Goal: Task Accomplishment & Management: Manage account settings

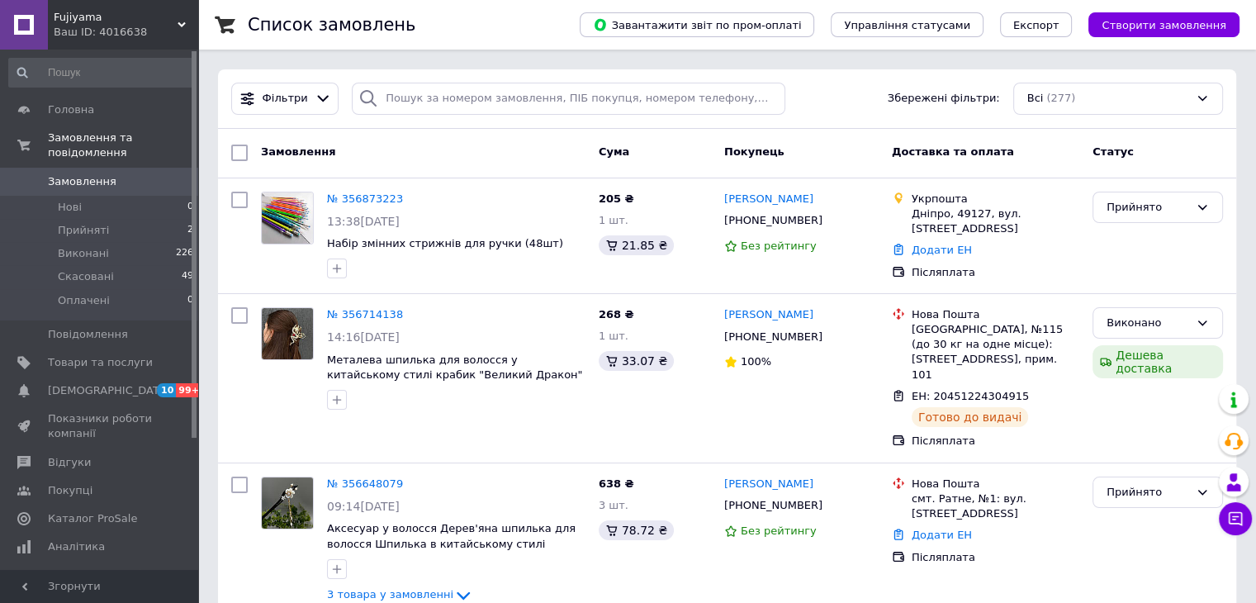
click at [153, 10] on span "Fujiyama" at bounding box center [116, 17] width 124 height 15
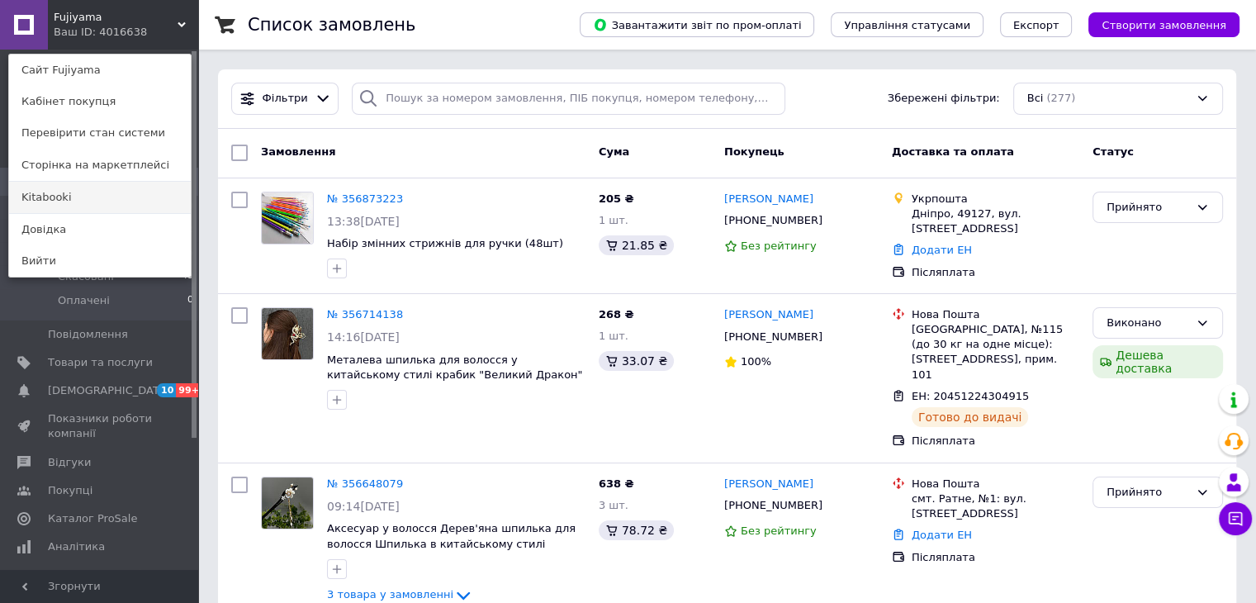
click at [74, 189] on link "Kitabooki" at bounding box center [100, 197] width 182 height 31
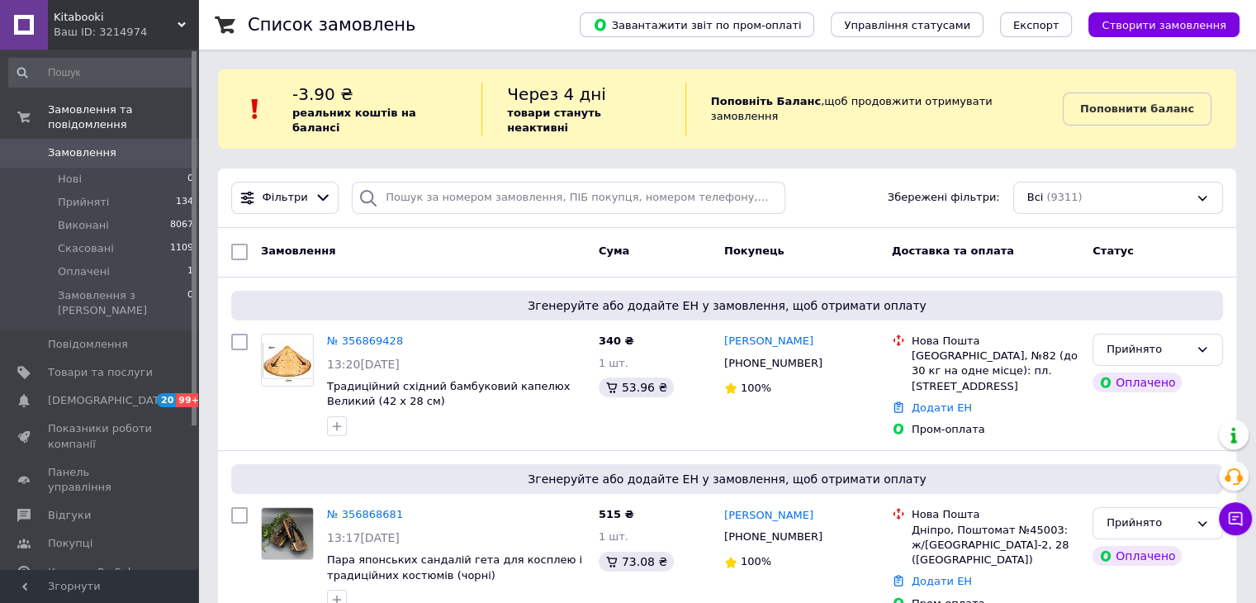
click at [159, 32] on div "Ваш ID: 3214974" at bounding box center [126, 32] width 145 height 15
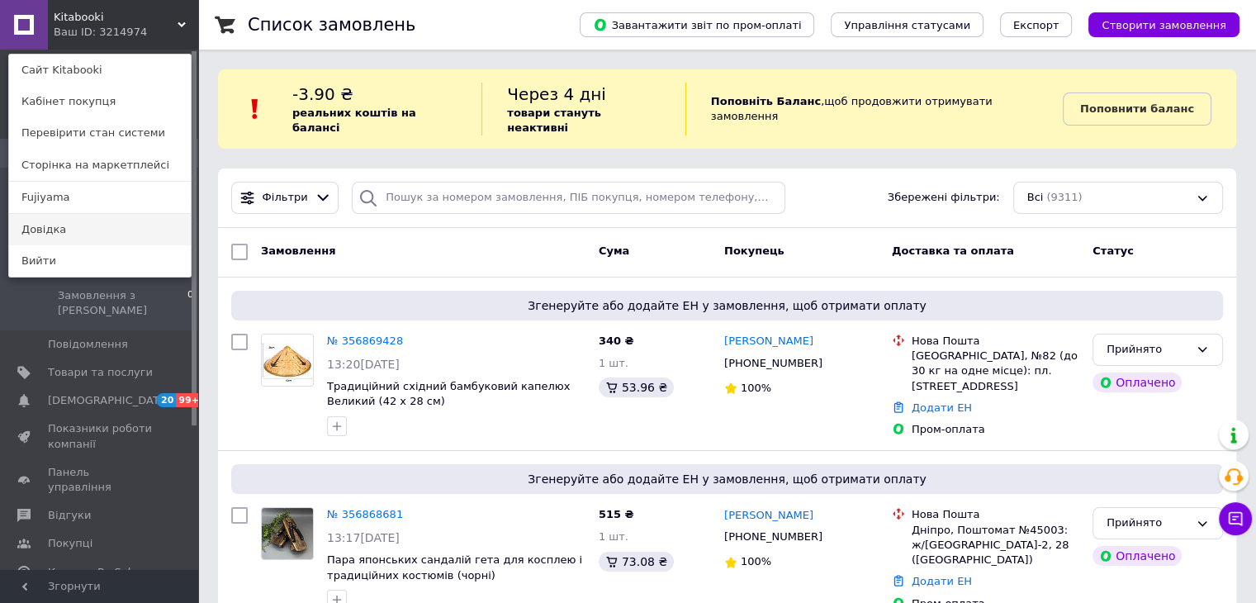
click at [58, 214] on link "Довідка" at bounding box center [100, 229] width 182 height 31
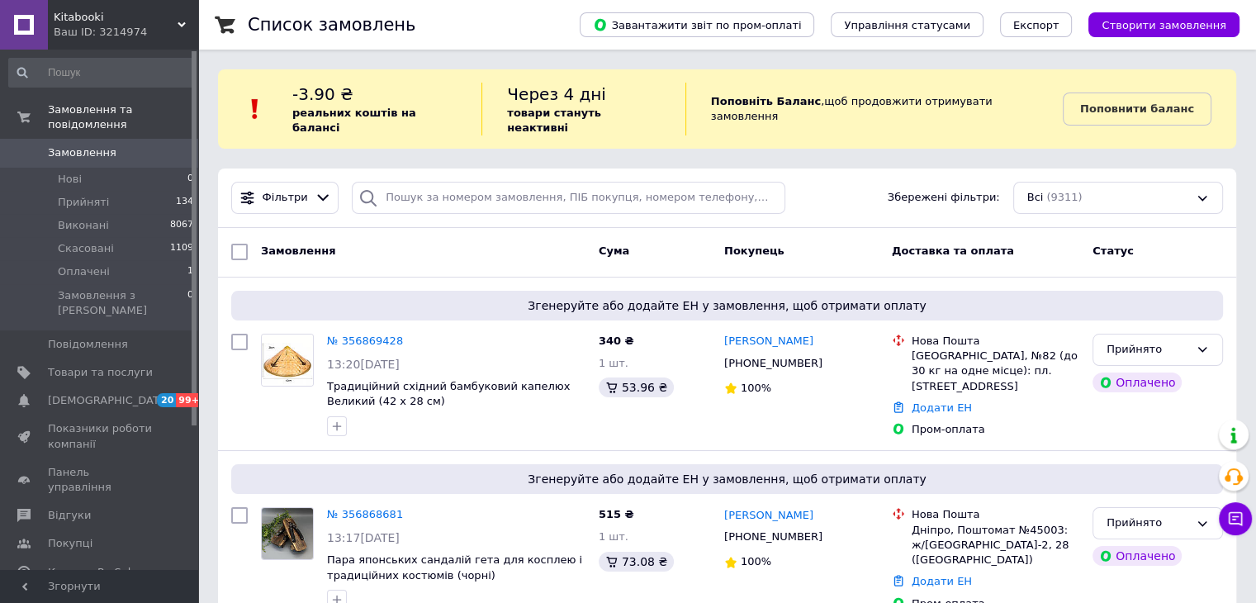
click at [162, 26] on div "Ваш ID: 3214974" at bounding box center [126, 32] width 145 height 15
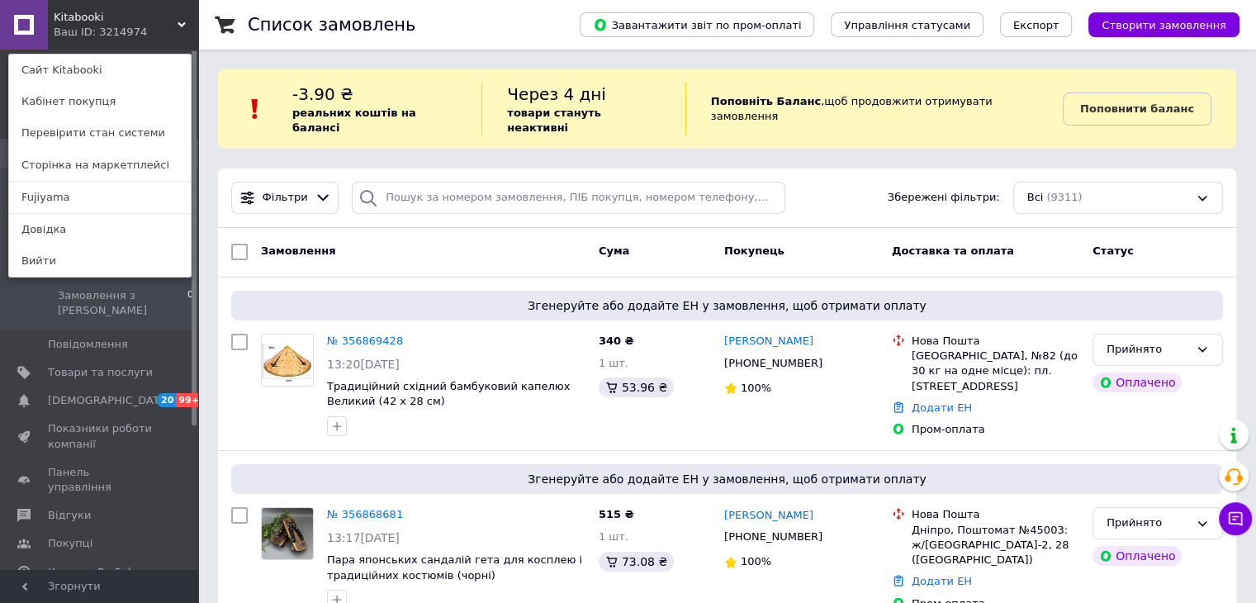
click at [89, 202] on link "Fujiyama" at bounding box center [100, 197] width 182 height 31
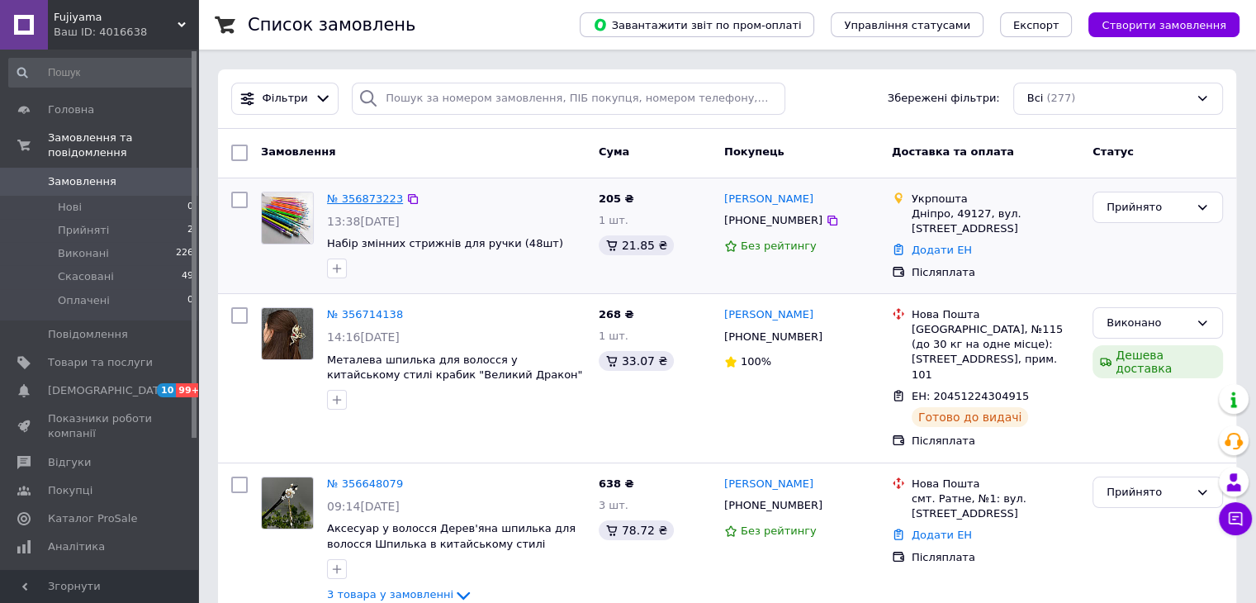
click at [351, 202] on link "№ 356873223" at bounding box center [365, 198] width 76 height 12
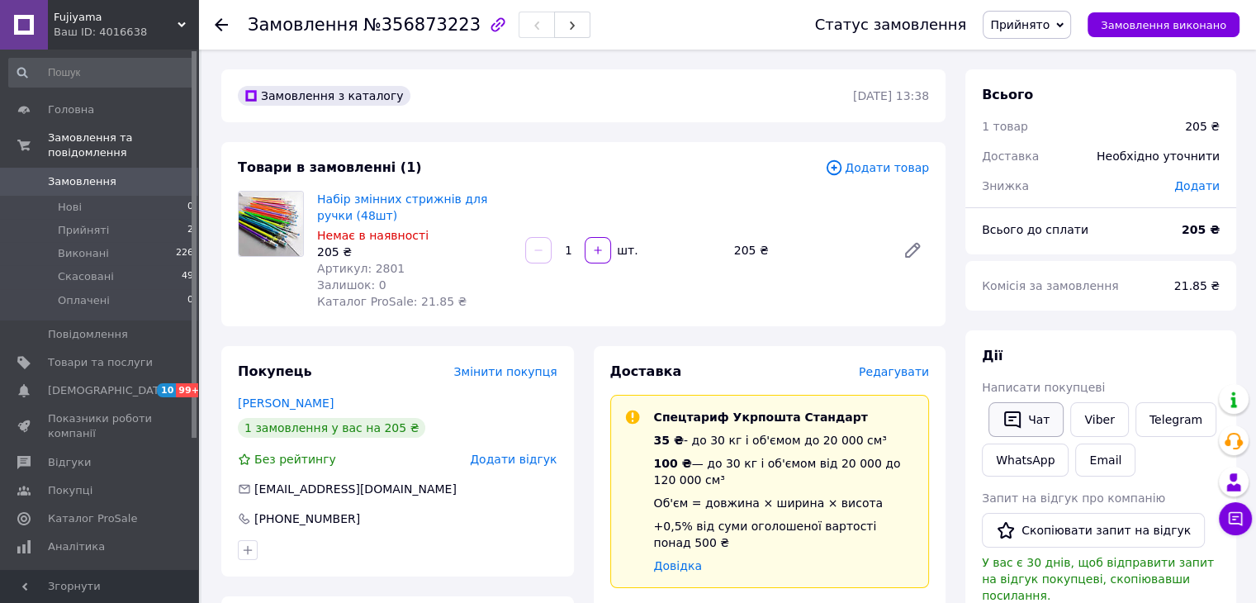
click at [1028, 419] on button "Чат" at bounding box center [1026, 419] width 75 height 35
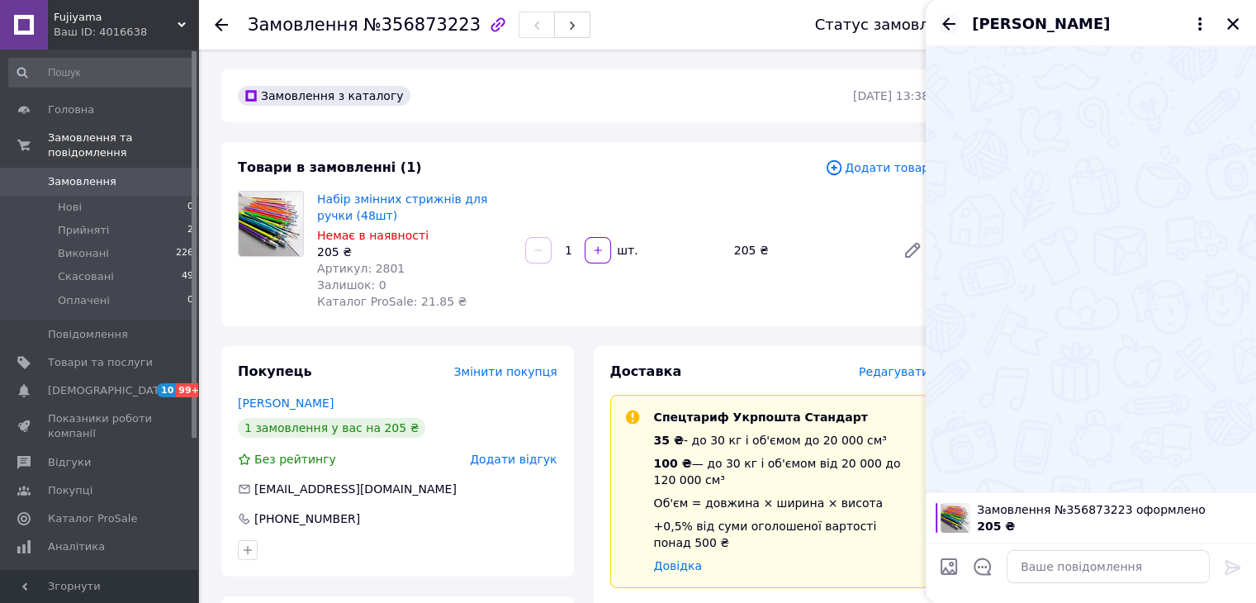
click at [956, 27] on icon "Назад" at bounding box center [949, 24] width 20 height 20
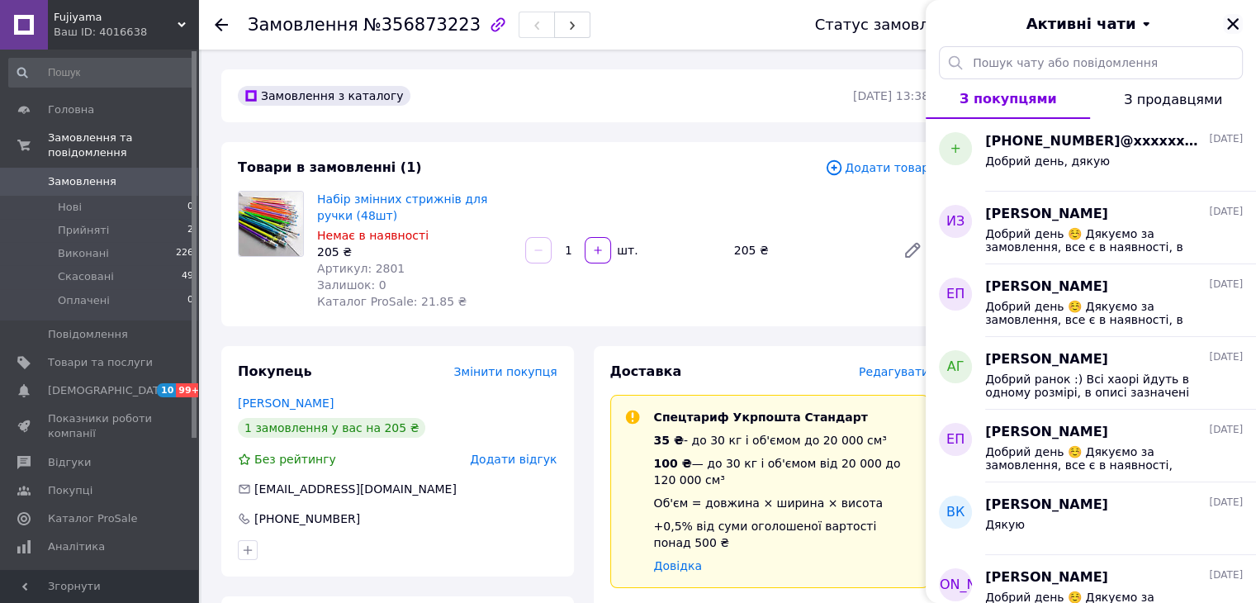
click at [1241, 28] on button "Закрити" at bounding box center [1233, 24] width 20 height 20
